Goal: Complete application form

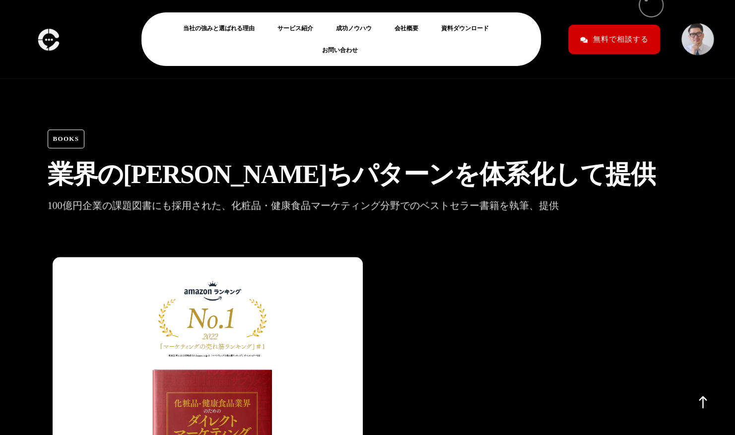
scroll to position [2701, 0]
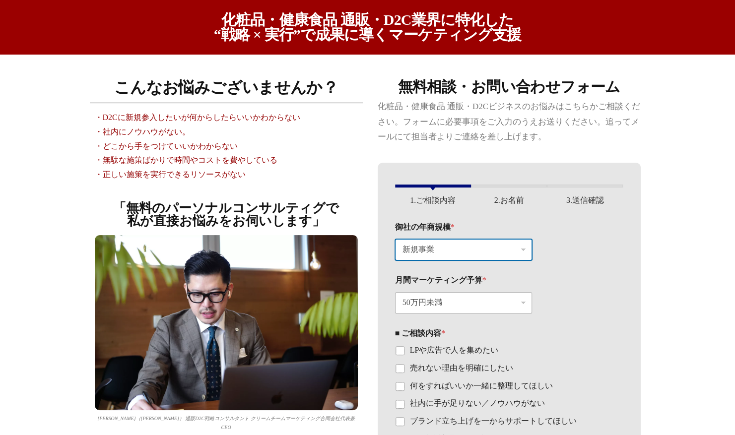
click at [465, 252] on select "新規事業 〜1200万円（〜月120万円） 〜1.2億円（〜月1200万円） 〜12億円（〜月1.2億円）" at bounding box center [463, 249] width 137 height 21
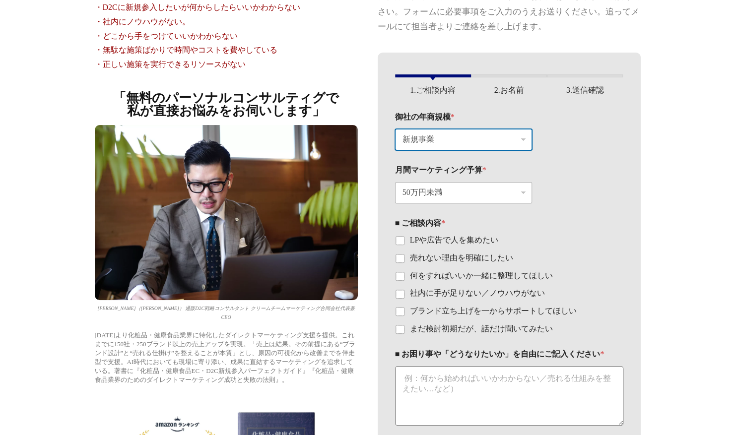
scroll to position [112, 0]
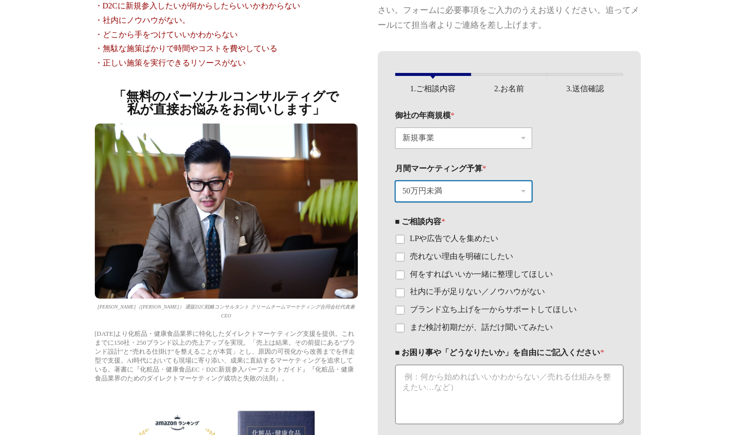
click at [492, 189] on select "50万円未満 100万円〜300万円未満 300万円以上" at bounding box center [463, 191] width 137 height 21
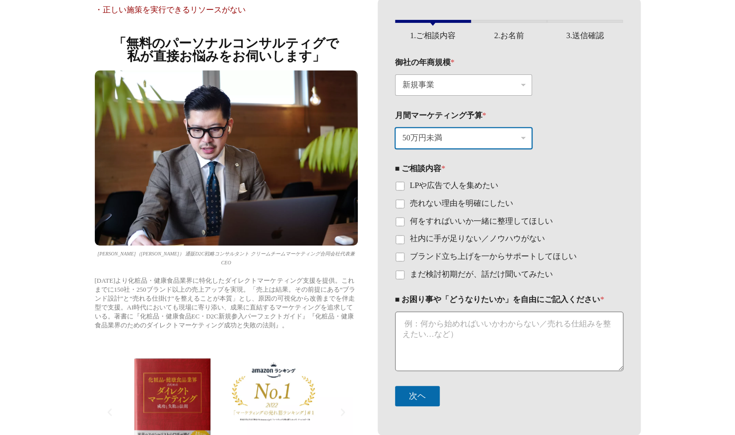
scroll to position [166, 0]
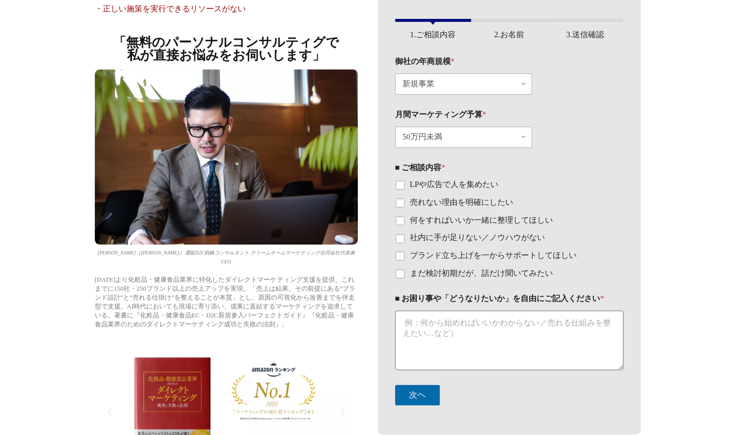
click at [526, 221] on label "何をすればいいか一緒に整理してほしい" at bounding box center [478, 220] width 149 height 10
click at [404, 221] on input "何をすればいいか一緒に整理してほしい" at bounding box center [400, 221] width 8 height 8
checkbox input "true"
click at [518, 283] on div "■ ご相談内容 * LPや広告で人を集めたい 売れない理由を明確にしたい 何をすればいいか一緒に整理してほしい 社内に手が足りない／ノウハウがない ブランド立…" at bounding box center [509, 220] width 228 height 131
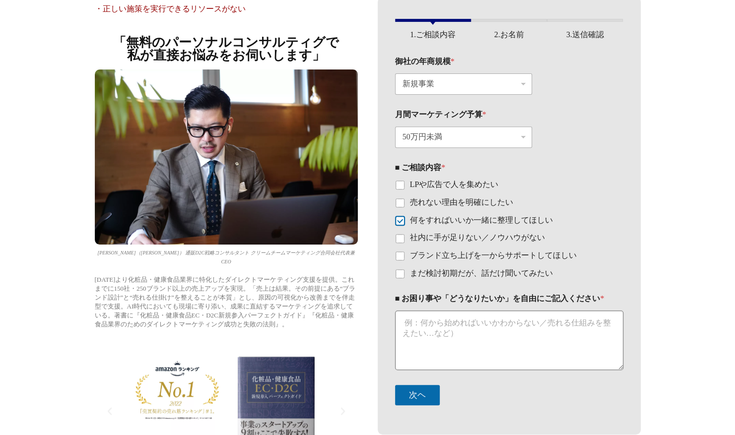
click at [517, 273] on label "まだ検討初期だが、話だけ聞いてみたい" at bounding box center [478, 274] width 149 height 10
click at [404, 273] on input "まだ検討初期だが、話だけ聞いてみたい" at bounding box center [400, 274] width 8 height 8
checkbox input "true"
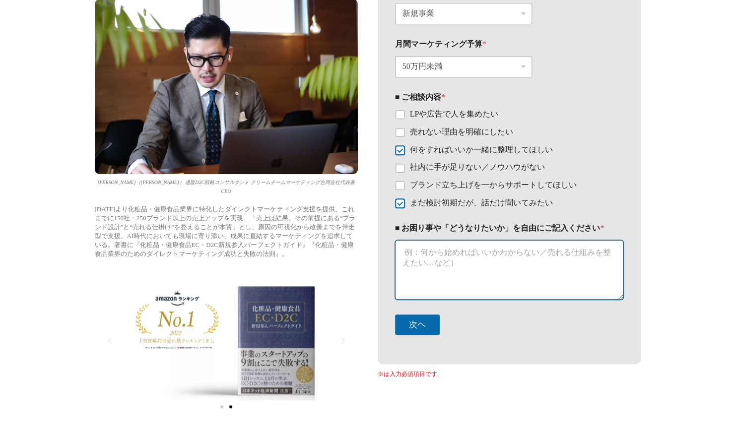
drag, startPoint x: 525, startPoint y: 291, endPoint x: 525, endPoint y: 285, distance: 6.0
click at [525, 290] on div "■ お困り事や「どうなりたいか」を自由にご記入ください *" at bounding box center [509, 261] width 228 height 91
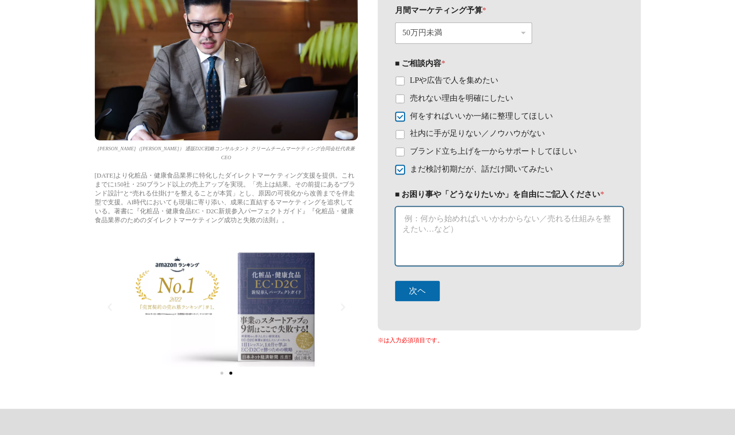
scroll to position [272, 0]
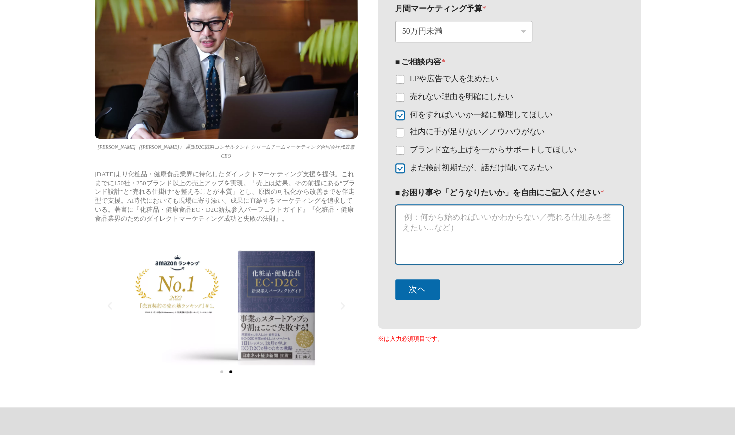
paste textarea "突然のご連絡失礼いたします。株式会社PMC Japanの橋本と申します。 このたびは、海外ブランドのオメガ3製品を輸入する際にあたり、注意点など詳細をお尋ねし…"
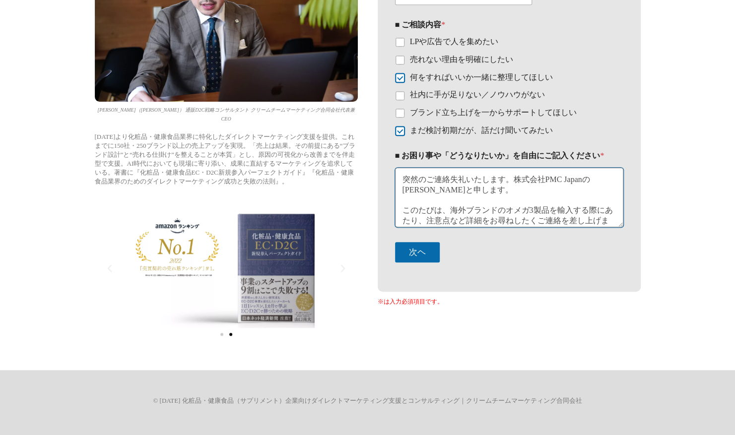
scroll to position [0, 0]
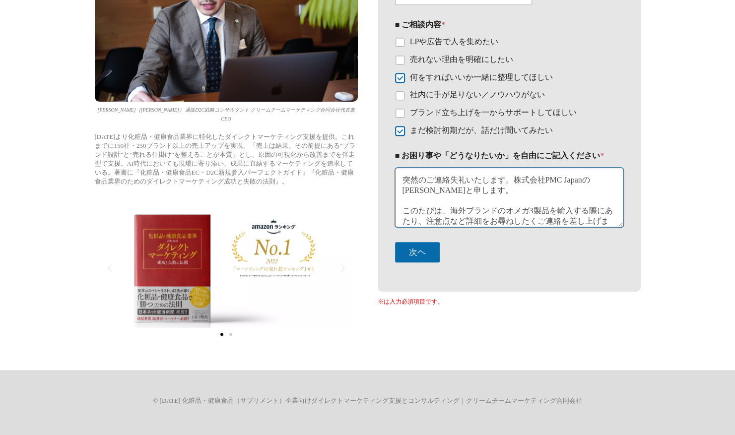
click at [535, 207] on textarea "突然のご連絡失礼いたします。株式会社PMC Japanの橋本と申します。 このたびは、海外ブランドのオメガ3製品を輸入する際にあたり、注意点など詳細をお尋ねし…" at bounding box center [509, 198] width 228 height 60
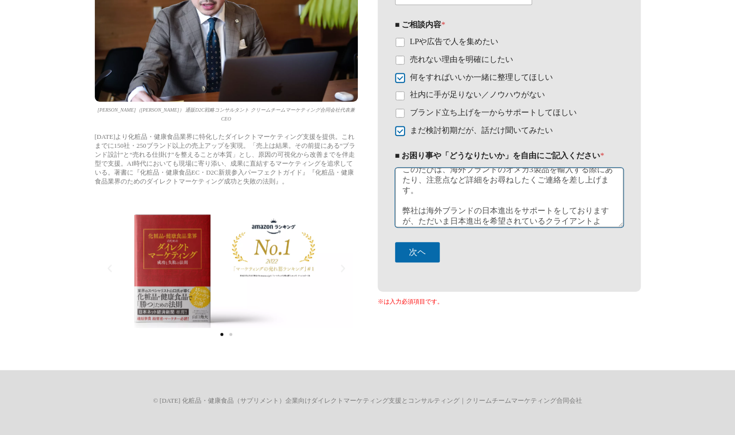
click at [535, 207] on textarea "突然のご連絡失礼いたします。株式会社PMC Japanの橋本と申します。 このたびは、海外ブランドのオメガ3製品を輸入する際にあたり、注意点など詳細をお尋ねし…" at bounding box center [509, 198] width 228 height 60
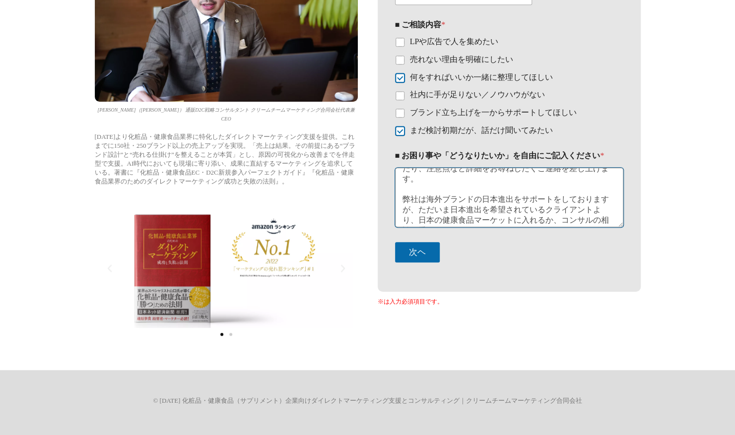
scroll to position [54, 0]
click at [452, 197] on textarea "突然のご連絡失礼いたします。株式会社PMC Japanの橋本と申します。 このたびは、海外ブランドのオメガ3製品を輸入する際にあたり、注意点など詳細をお尋ねし…" at bounding box center [509, 198] width 228 height 60
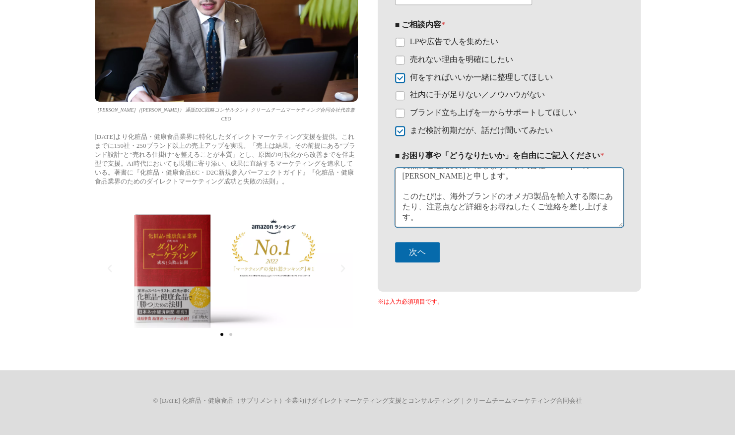
click at [463, 200] on textarea "突然のご連絡失礼いたします。株式会社PMC Japanの橋本と申します。 このたびは、海外ブランドのオメガ3製品を輸入する際にあたり、注意点など詳細をお尋ねし…" at bounding box center [509, 198] width 228 height 60
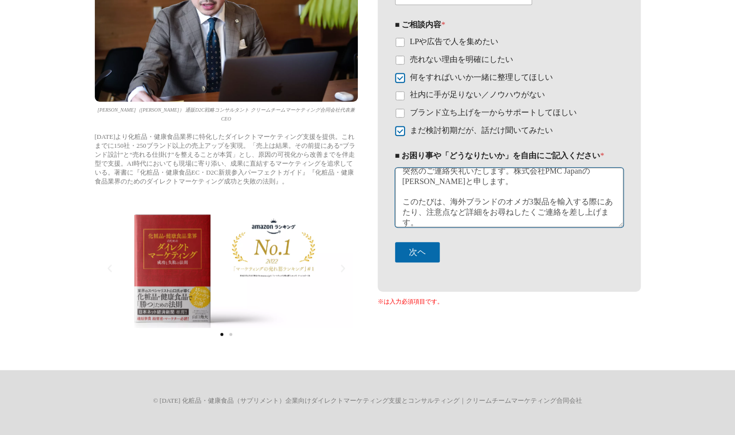
scroll to position [9, 0]
click at [456, 210] on textarea "突然のご連絡失礼いたします。株式会社PMC Japanの橋本と申します。 このたびは、海外ブランドのオメガ3製品を輸入する際にあたり、注意点など詳細をお尋ねし…" at bounding box center [509, 198] width 228 height 60
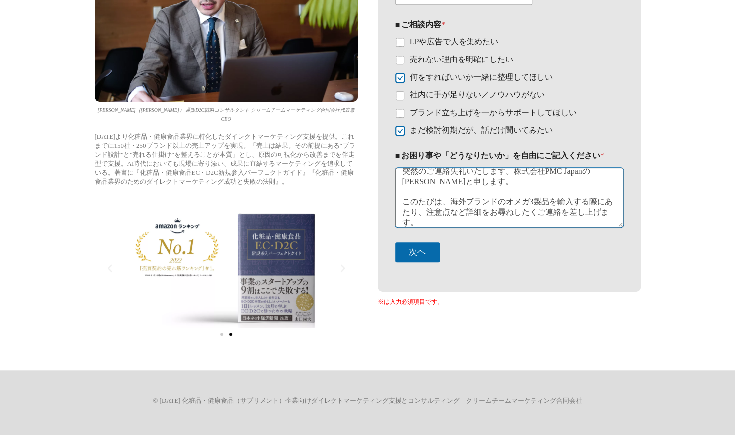
click at [456, 211] on textarea "突然のご連絡失礼いたします。株式会社PMC Japanの橋本と申します。 このたびは、海外ブランドのオメガ3製品を輸入する際にあたり、注意点など詳細をお尋ねし…" at bounding box center [509, 198] width 228 height 60
click at [473, 209] on textarea "突然のご連絡失礼いたします。株式会社PMC Japanの橋本と申します。 このたびは、海外ブランドのオメガ3製品を輸入する際にあたり、注意点など詳細をお尋ねし…" at bounding box center [509, 198] width 228 height 60
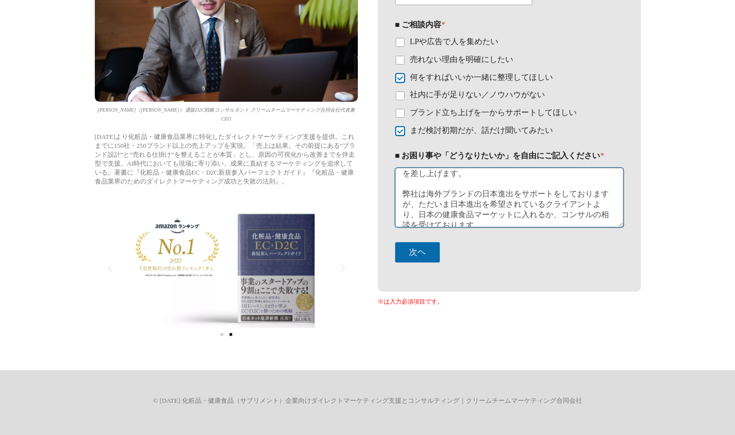
click at [467, 187] on textarea "突然のご連絡失礼いたします。株式会社PMC Japanの橋本と申します。 このたびは、海外ブランドのオメガ3製品を輸入する際にあたり、市場のポテンシャルなど詳…" at bounding box center [509, 198] width 228 height 60
click at [489, 211] on textarea "突然のご連絡失礼いたします。株式会社PMC Japanの橋本と申します。 このたびは、海外ブランドのオメガ3製品を輸入する際にあたり、市場のポテンシャルなど詳…" at bounding box center [509, 198] width 228 height 60
click at [510, 209] on textarea "突然のご連絡失礼いたします。株式会社PMC Japanの橋本と申します。 このたびは、海外ブランドのオメガ3製品を輸入する際にあたり、市場のポテンシャルなど詳…" at bounding box center [509, 198] width 228 height 60
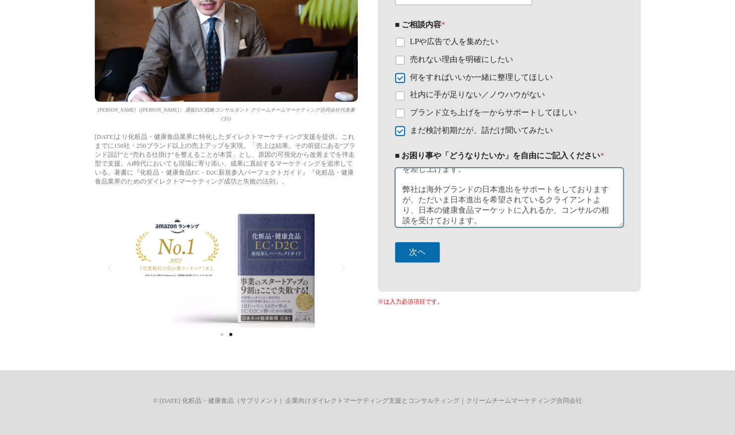
click at [510, 209] on textarea "突然のご連絡失礼いたします。株式会社PMC Japanの橋本と申します。 このたびは、海外ブランドのオメガ3製品を輸入する際にあたり、市場のポテンシャルなど詳…" at bounding box center [509, 198] width 228 height 60
click at [511, 211] on textarea "突然のご連絡失礼いたします。株式会社PMC Japanの橋本と申します。 このたびは、海外ブランドのオメガ3製品を輸入する際にあたり、市場のポテンシャルなど詳…" at bounding box center [509, 198] width 228 height 60
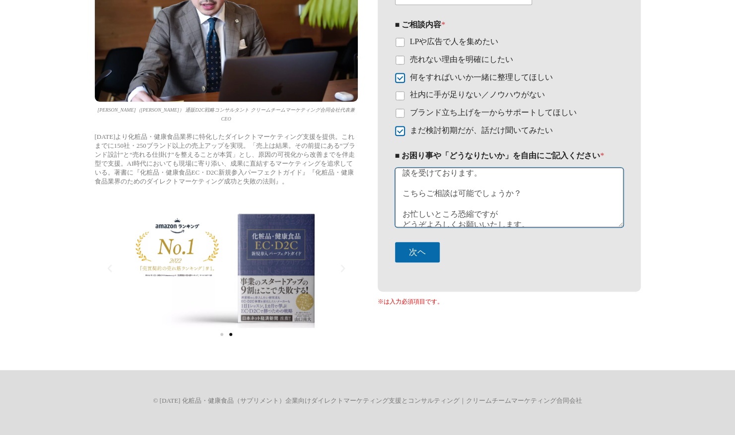
scroll to position [130, 0]
click at [511, 211] on textarea "突然のご連絡失礼いたします。株式会社PMC Japanの橋本と申します。 このたびは、海外ブランドのオメガ3製品を輸入する際にあたり、市場のポテンシャルなど詳…" at bounding box center [509, 198] width 228 height 60
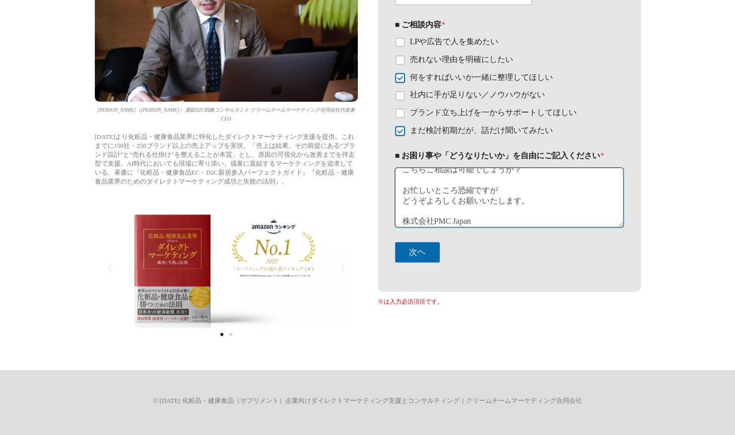
scroll to position [144, 0]
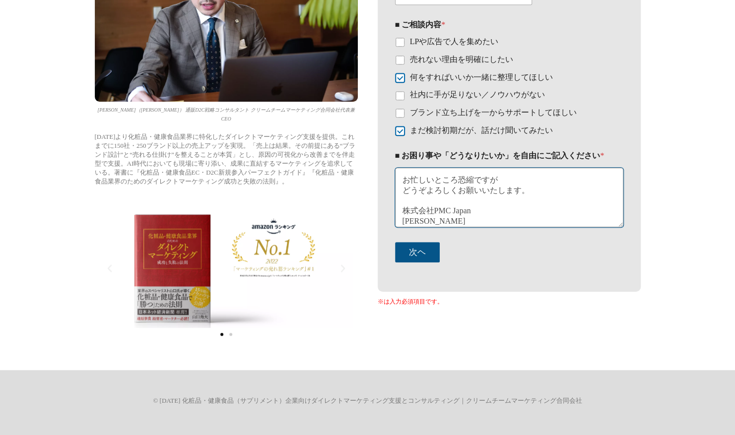
type textarea "突然のご連絡失礼いたします。株式会社PMC Japanの橋本と申します。 このたびは、海外ブランドのオメガ3製品を輸入する際にあたり、市場のポテンシャルなど詳…"
click at [408, 252] on button "次ヘ" at bounding box center [417, 252] width 45 height 20
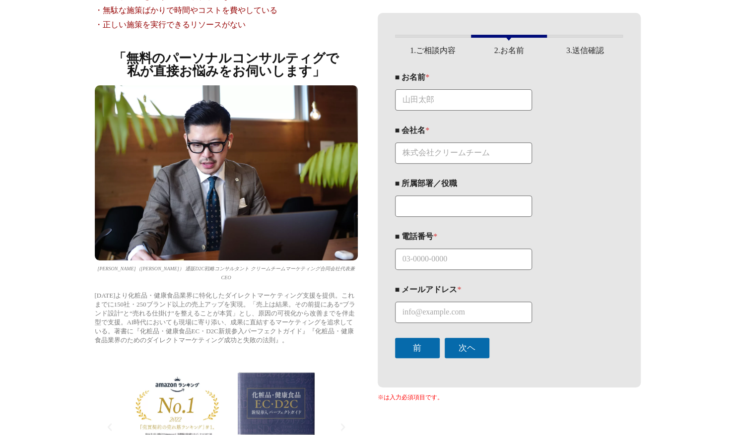
scroll to position [149, 0]
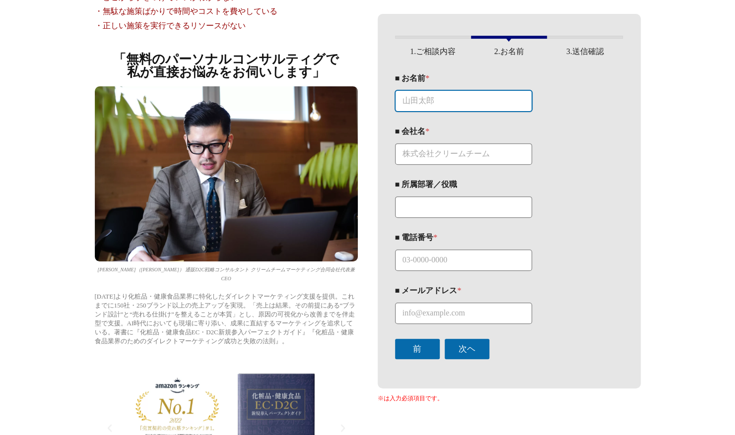
click at [467, 105] on input "■ お名前 *" at bounding box center [463, 100] width 137 height 21
type input "h"
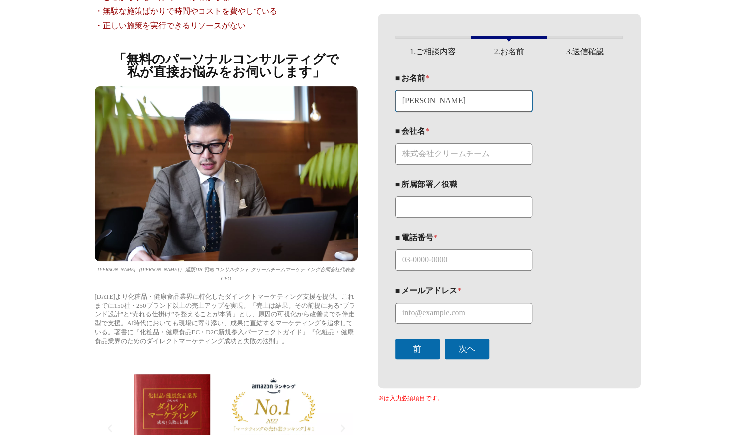
type input "橋本由里"
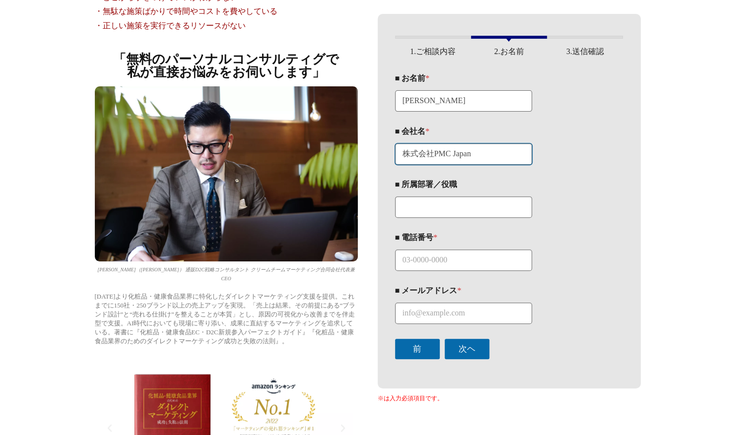
type input "株式会社PMC Japan"
click at [388, 213] on div "このフォームに入力するには、ブラウザーで JavaScript を有効にしてください。 1 1.ご相談内容 2 2.お名前 3 3.送信確認 御社の年商規模 …" at bounding box center [509, 201] width 263 height 375
click at [430, 209] on input "■ 所属部署／役職" at bounding box center [463, 207] width 137 height 21
click at [443, 264] on input "■ 電話番号 *" at bounding box center [463, 260] width 137 height 21
drag, startPoint x: 461, startPoint y: 317, endPoint x: 460, endPoint y: 312, distance: 5.1
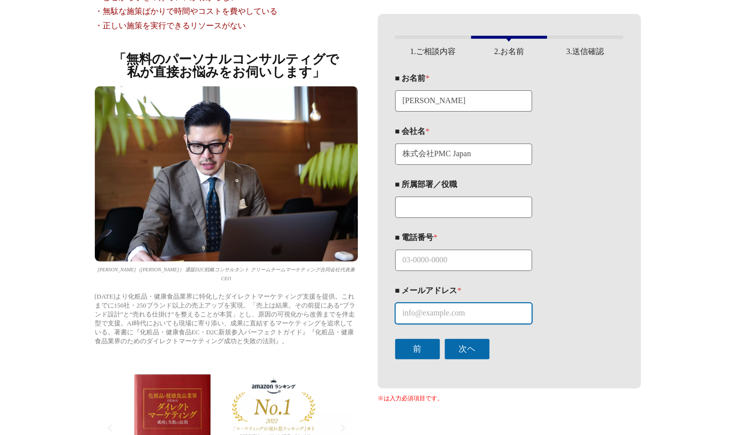
click at [461, 317] on input "■ メールアドレス *" at bounding box center [463, 313] width 137 height 21
type input "yuri.hashimoto@pmcjapan.com"
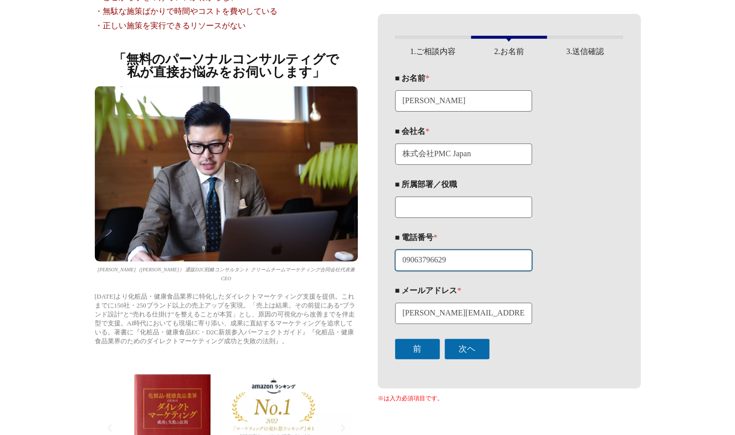
drag, startPoint x: 467, startPoint y: 260, endPoint x: 319, endPoint y: 263, distance: 148.0
click at [320, 263] on div "こんなお悩みございませんか？ ・D2Cに新規参入したいが何からしたらいいかわからない ・社内にノウハウがない。 ・どこから手をつけていいかわからない ・無駄な…" at bounding box center [368, 218] width 566 height 625
paste input "+81-080-4862-1986"
type input "+81-080-4862-1986"
click at [627, 249] on div "このフォームに入力するには、ブラウザーで JavaScript を有効にしてください。 1 1.ご相談内容 2 2.お名前 3 3.送信確認 御社の年商規模 …" at bounding box center [509, 201] width 263 height 375
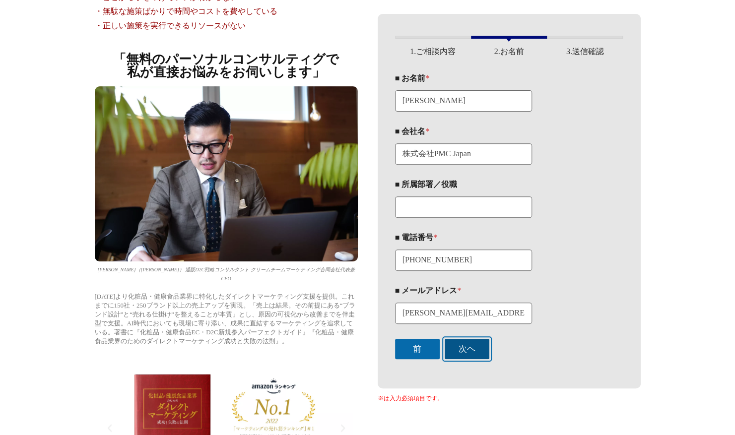
click at [466, 348] on button "次ヘ" at bounding box center [467, 349] width 45 height 20
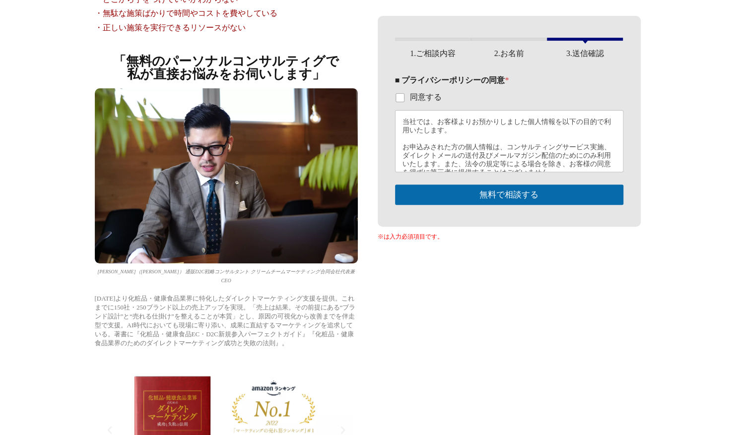
scroll to position [147, 0]
click at [428, 95] on label "同意する" at bounding box center [423, 97] width 38 height 10
click at [404, 95] on input "同意する" at bounding box center [400, 98] width 8 height 8
checkbox input "true"
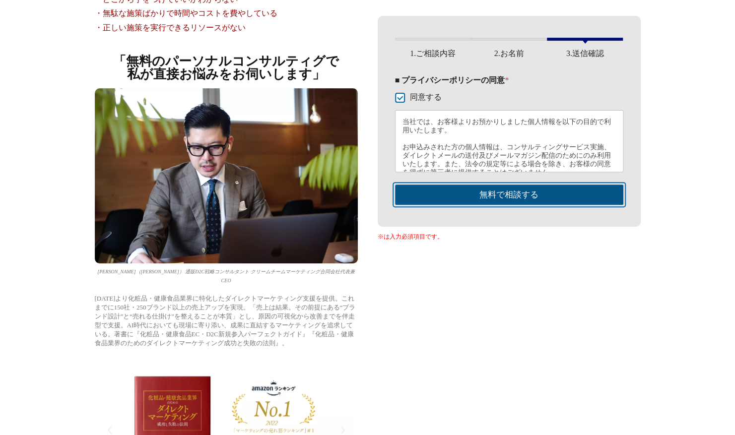
click at [509, 186] on button "無料で相談する" at bounding box center [509, 195] width 228 height 20
